Goal: Transaction & Acquisition: Book appointment/travel/reservation

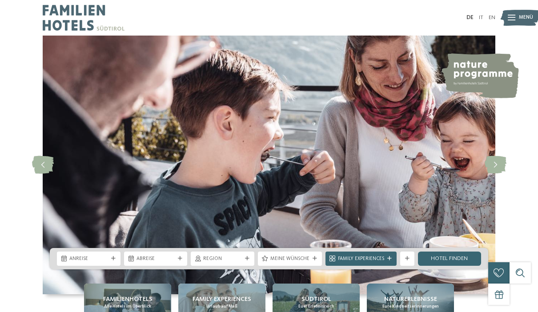
click at [114, 261] on icon at bounding box center [113, 259] width 4 height 4
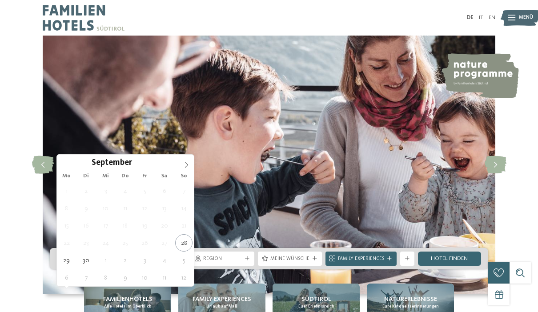
click at [185, 168] on icon at bounding box center [186, 165] width 6 height 6
click at [186, 168] on icon at bounding box center [186, 165] width 6 height 6
click at [184, 167] on icon at bounding box center [186, 165] width 6 height 6
click at [182, 165] on span at bounding box center [186, 162] width 15 height 15
type input "****"
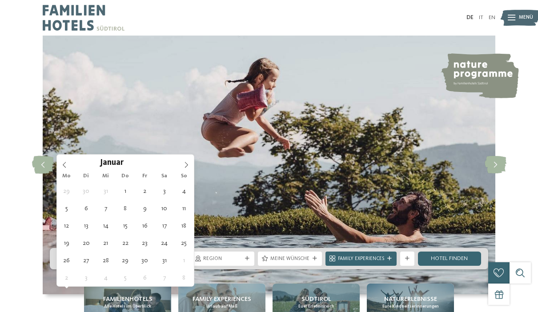
click at [183, 167] on icon at bounding box center [186, 165] width 6 height 6
click at [185, 169] on span at bounding box center [186, 162] width 15 height 15
click at [188, 165] on icon at bounding box center [186, 165] width 6 height 6
click at [185, 166] on icon at bounding box center [186, 165] width 6 height 6
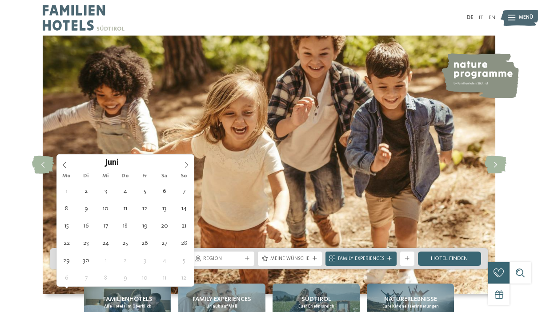
type div "14.06.2026"
type input "****"
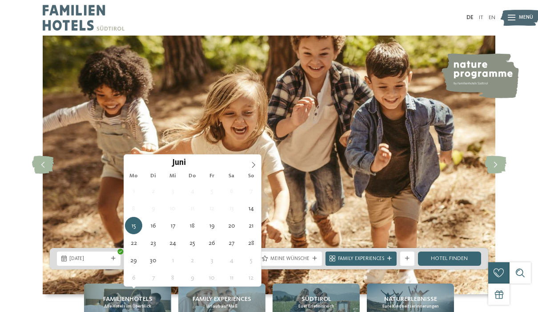
type div "21.06.2026"
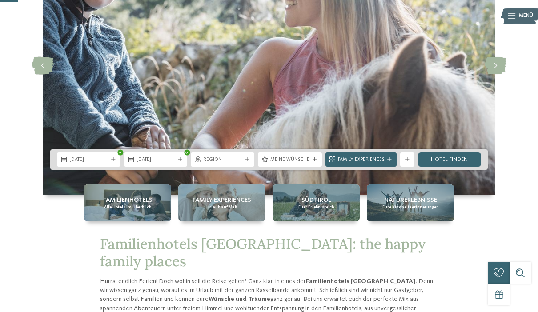
scroll to position [100, 0]
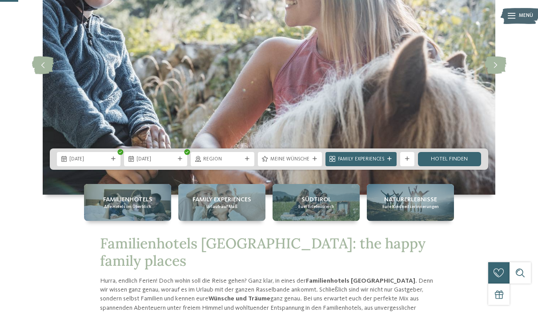
click at [453, 166] on link "Hotel finden" at bounding box center [450, 159] width 64 height 14
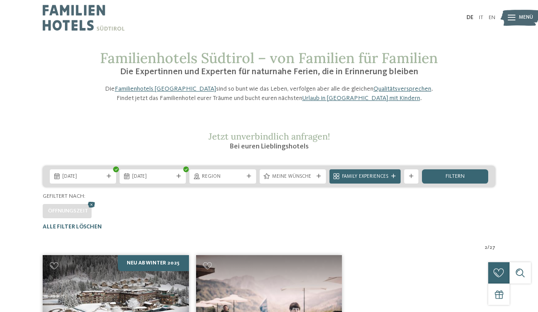
click at [72, 19] on img at bounding box center [84, 18] width 82 height 36
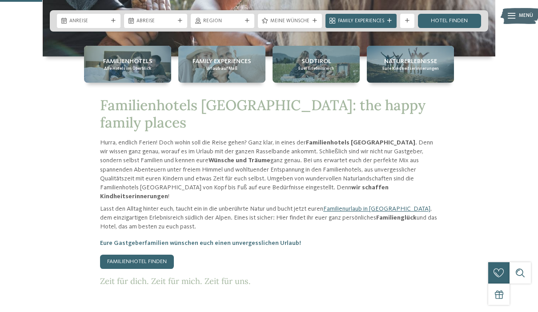
scroll to position [239, 0]
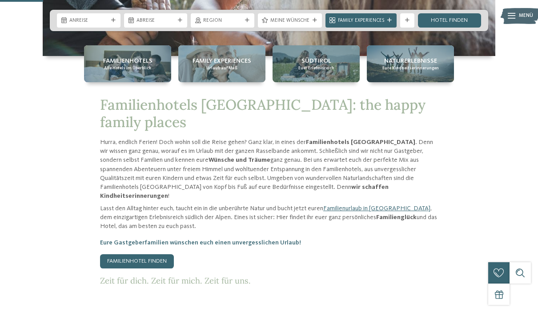
click at [122, 65] on span "Familienhotels" at bounding box center [127, 61] width 49 height 9
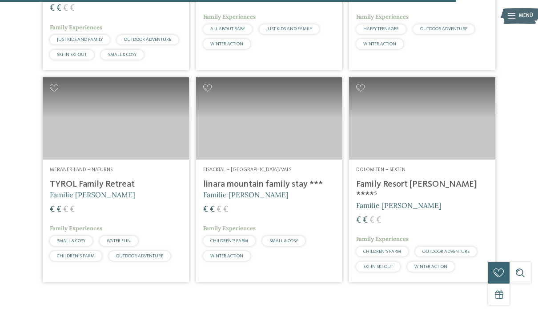
scroll to position [1915, 0]
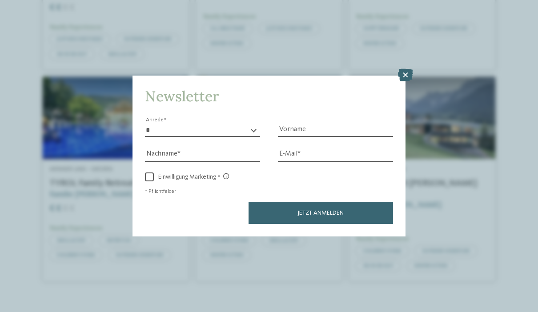
click at [409, 69] on icon at bounding box center [405, 75] width 15 height 12
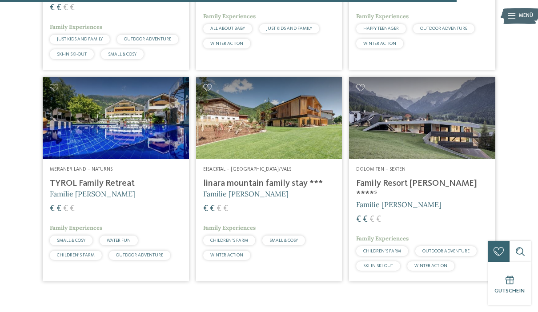
click at [290, 131] on img at bounding box center [269, 118] width 146 height 82
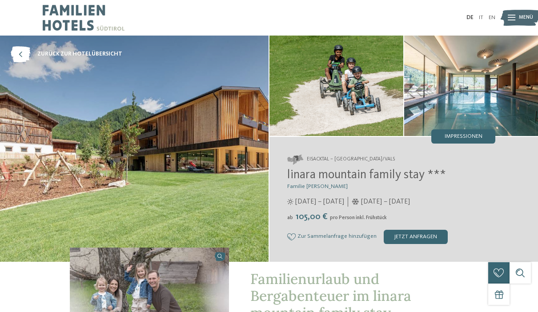
click at [66, 128] on img at bounding box center [134, 149] width 269 height 227
click at [468, 138] on span "Impressionen" at bounding box center [464, 137] width 38 height 6
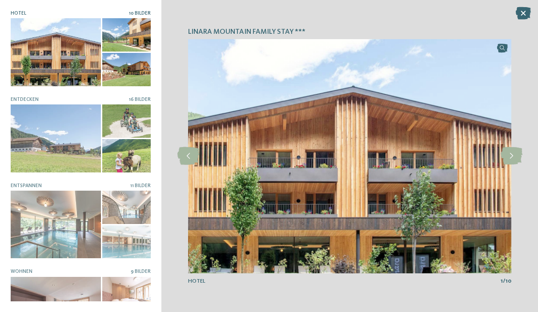
click at [510, 157] on icon at bounding box center [512, 156] width 22 height 18
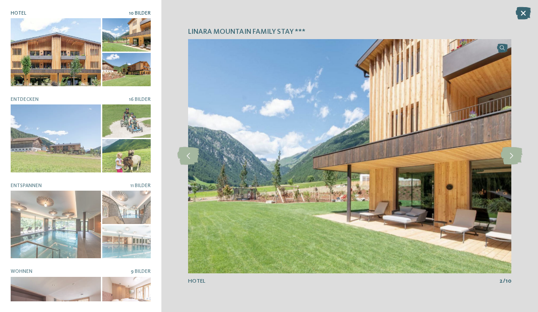
click at [510, 156] on icon at bounding box center [512, 156] width 22 height 18
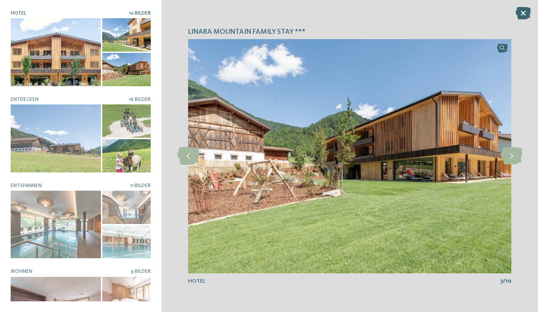
click at [510, 155] on icon at bounding box center [512, 156] width 22 height 18
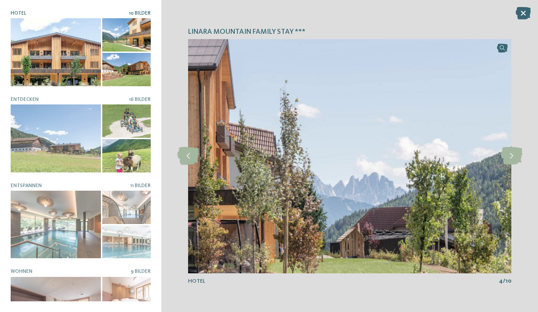
click at [510, 154] on icon at bounding box center [512, 156] width 22 height 18
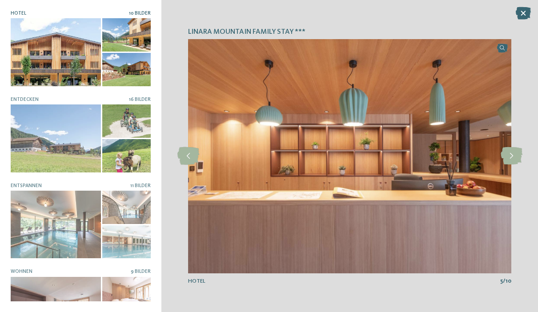
click at [509, 154] on icon at bounding box center [512, 156] width 22 height 18
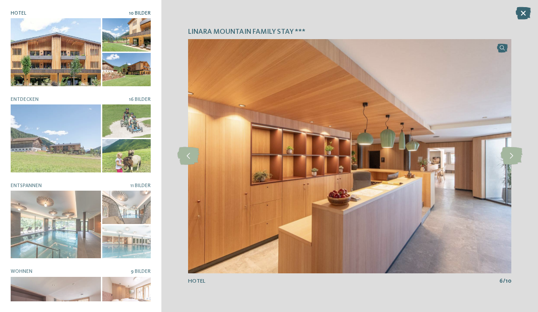
click at [510, 154] on icon at bounding box center [512, 156] width 22 height 18
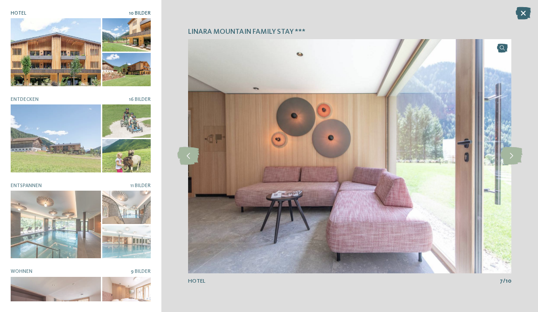
click at [509, 154] on icon at bounding box center [512, 156] width 22 height 18
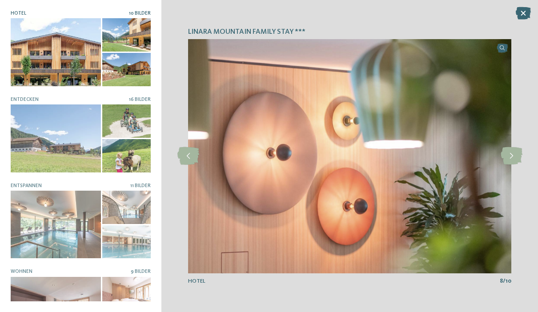
click at [509, 153] on icon at bounding box center [512, 156] width 22 height 18
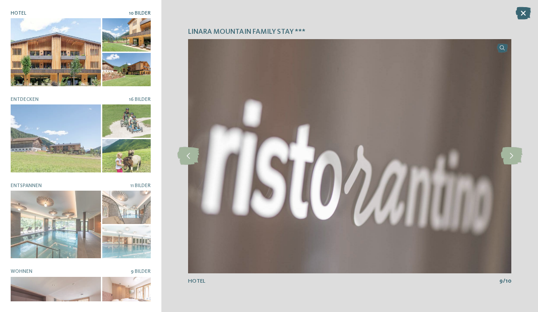
click at [509, 153] on icon at bounding box center [512, 156] width 22 height 18
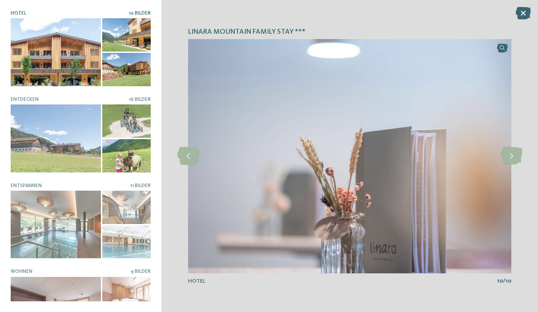
click at [508, 150] on icon at bounding box center [512, 156] width 22 height 18
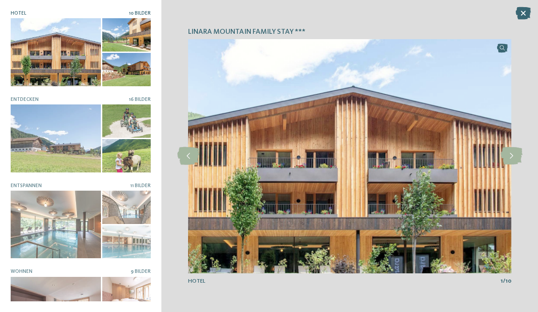
click at [509, 150] on icon at bounding box center [512, 156] width 22 height 18
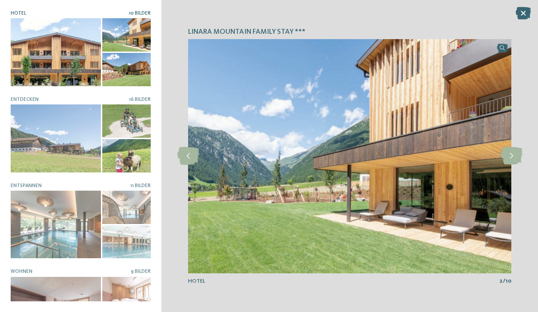
click at [55, 214] on div at bounding box center [56, 225] width 90 height 68
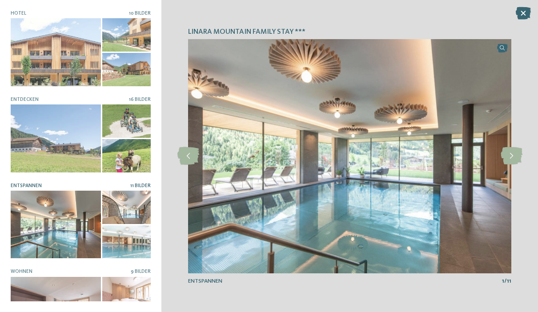
click at [506, 157] on icon at bounding box center [512, 156] width 22 height 18
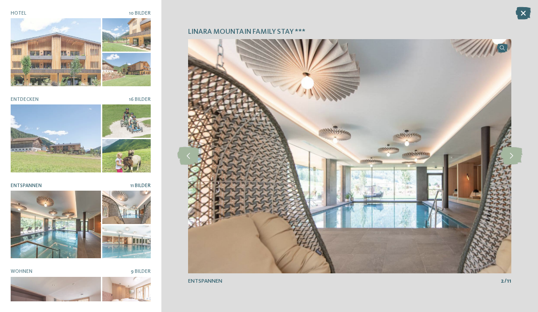
click at [505, 155] on icon at bounding box center [512, 156] width 22 height 18
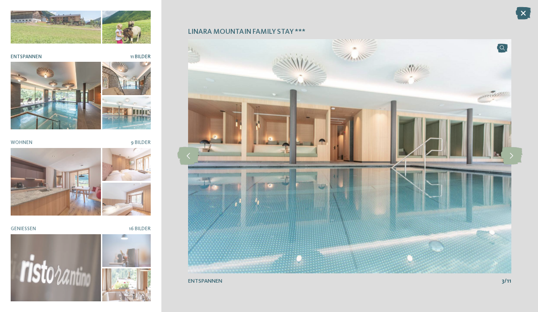
scroll to position [129, 0]
click at [521, 10] on icon at bounding box center [523, 13] width 15 height 12
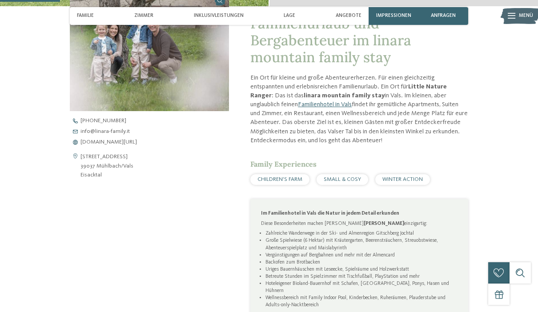
scroll to position [258, 0]
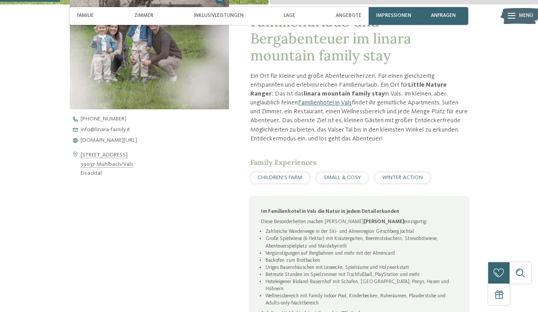
click at [96, 138] on span "www.linara-family.it/de" at bounding box center [109, 141] width 57 height 6
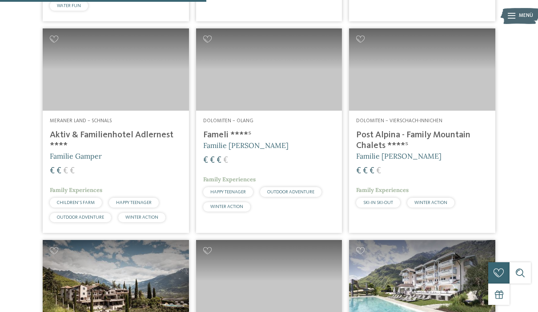
scroll to position [862, 0]
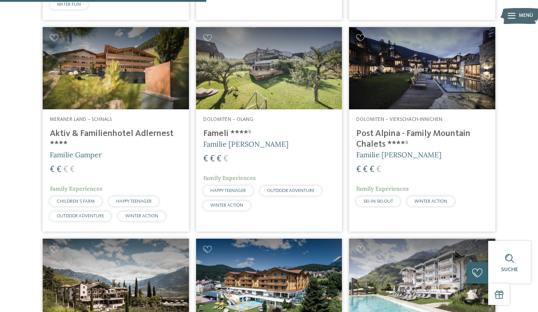
click at [439, 86] on img at bounding box center [422, 68] width 146 height 82
